Goal: Information Seeking & Learning: Find contact information

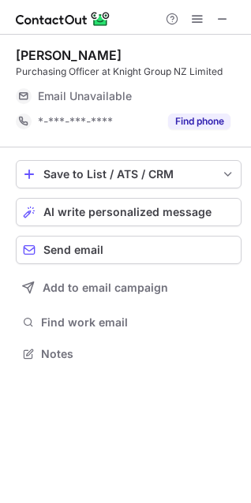
scroll to position [343, 251]
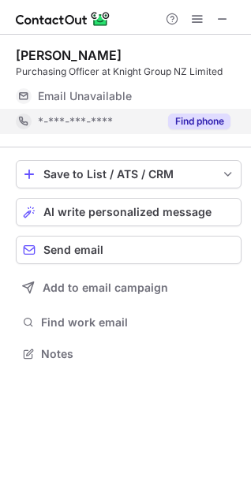
click at [186, 125] on button "Find phone" at bounding box center [199, 122] width 62 height 16
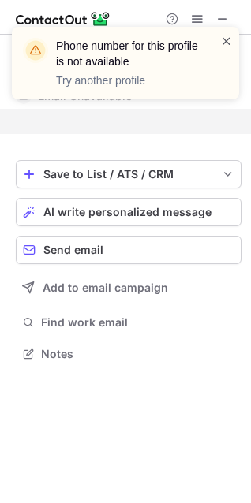
click at [230, 38] on span at bounding box center [226, 41] width 13 height 16
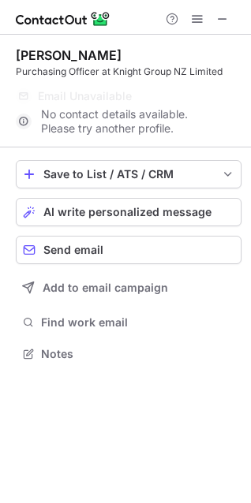
click at [220, 20] on div "Phone number for this profile is not available Try another profile" at bounding box center [125, 69] width 252 height 117
click at [220, 19] on span at bounding box center [222, 19] width 13 height 13
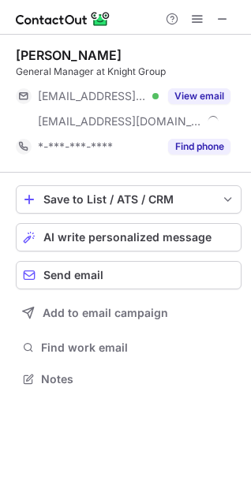
scroll to position [368, 251]
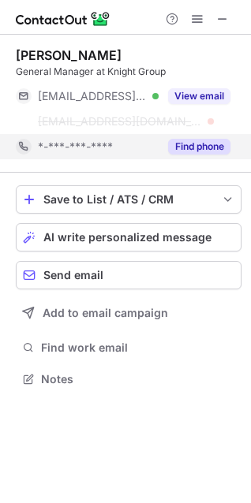
click at [201, 143] on button "Find phone" at bounding box center [199, 147] width 62 height 16
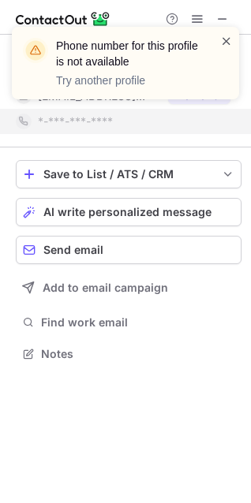
click at [227, 42] on span at bounding box center [226, 41] width 13 height 16
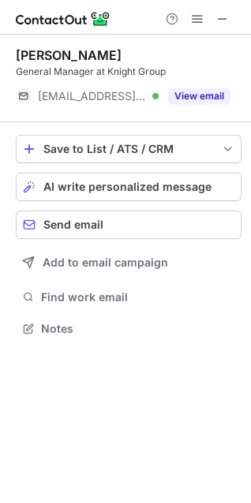
scroll to position [318, 251]
